Goal: Task Accomplishment & Management: Manage account settings

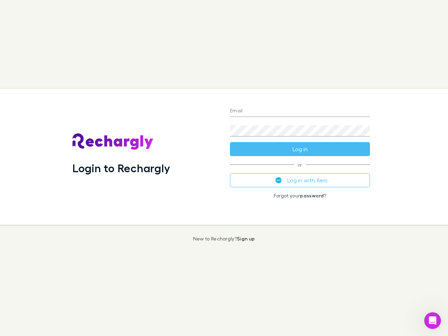
click at [224, 168] on div "Login to Rechargly" at bounding box center [146, 157] width 158 height 136
click at [300, 111] on input "Email" at bounding box center [300, 111] width 140 height 11
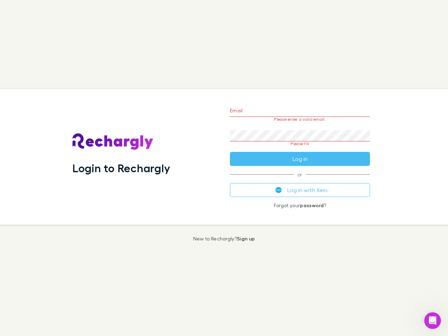
click at [300, 149] on form "Email Please enter a valid email. Password Please fill Log in" at bounding box center [300, 133] width 140 height 66
click at [300, 180] on div "Email Please enter a valid email. Password Please fill Log in or Log in with Xe…" at bounding box center [299, 157] width 151 height 136
click at [433, 321] on icon "Open Intercom Messenger" at bounding box center [433, 321] width 12 height 12
